Goal: Transaction & Acquisition: Download file/media

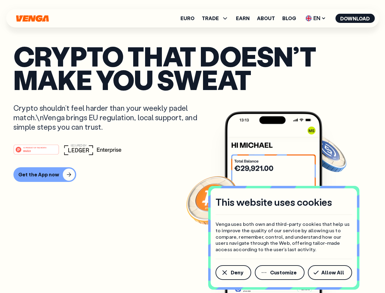
click at [192, 146] on div "#1 PRODUCT OF THE MONTH Web3" at bounding box center [192, 149] width 358 height 11
click at [233, 272] on span "Deny" at bounding box center [237, 272] width 12 height 5
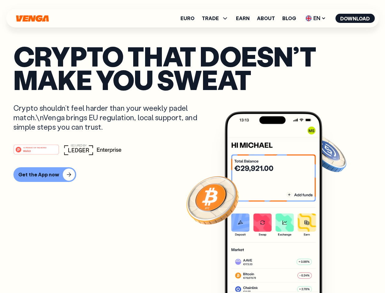
click at [280, 272] on img at bounding box center [274, 213] width 98 height 204
click at [331, 272] on article "Crypto that doesn’t make you sweat Crypto shouldn’t feel harder than your weekl…" at bounding box center [192, 158] width 358 height 229
click at [217, 18] on span "TRADE" at bounding box center [210, 18] width 17 height 5
click at [316, 18] on span "EN" at bounding box center [315, 18] width 25 height 10
click at [355, 18] on button "Download" at bounding box center [354, 18] width 39 height 9
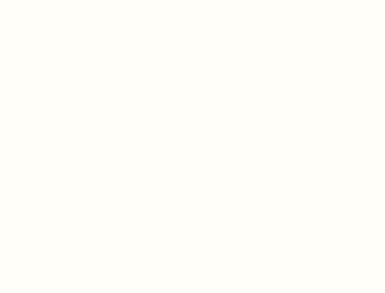
click at [44, 0] on html "This website uses cookies Venga uses both own and third-party cookies that help…" at bounding box center [192, 0] width 385 height 0
click at [37, 0] on html "This website uses cookies Venga uses both own and third-party cookies that help…" at bounding box center [192, 0] width 385 height 0
